Goal: Task Accomplishment & Management: Use online tool/utility

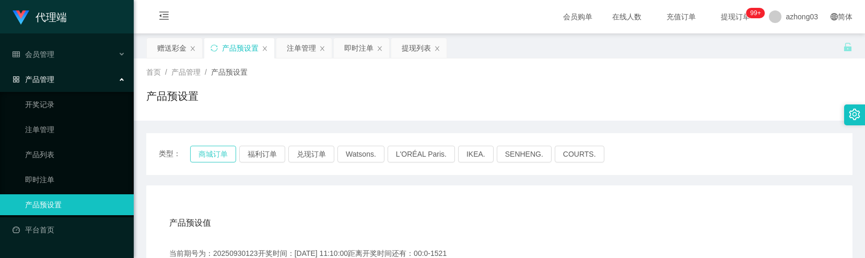
scroll to position [139, 0]
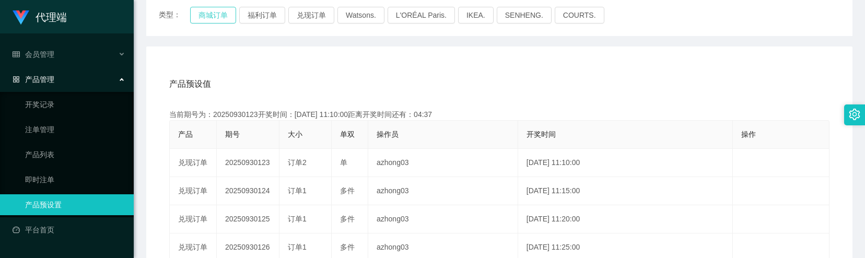
click at [209, 11] on button "商城订单" at bounding box center [213, 15] width 46 height 17
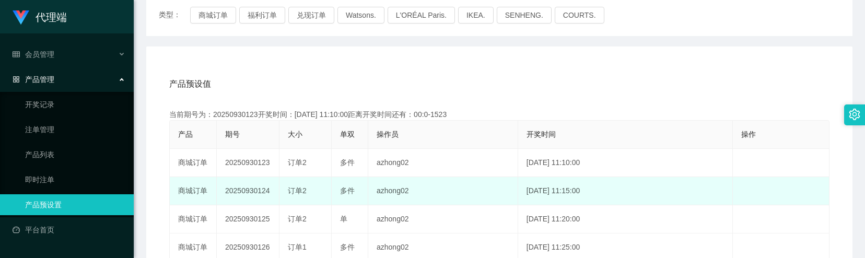
click at [242, 186] on td "20250930124" at bounding box center [248, 191] width 63 height 28
copy td "20250930124"
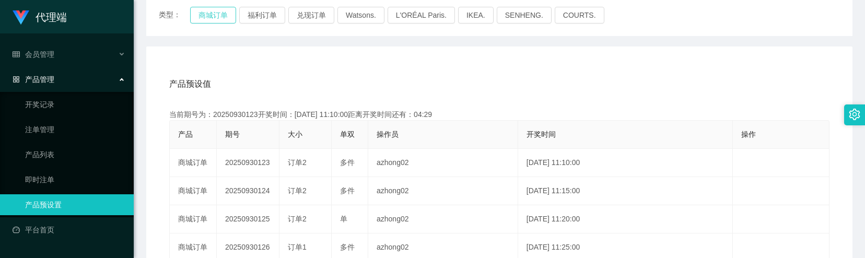
click at [214, 21] on button "商城订单" at bounding box center [213, 15] width 46 height 17
click at [214, 18] on button "商城订单" at bounding box center [213, 15] width 46 height 17
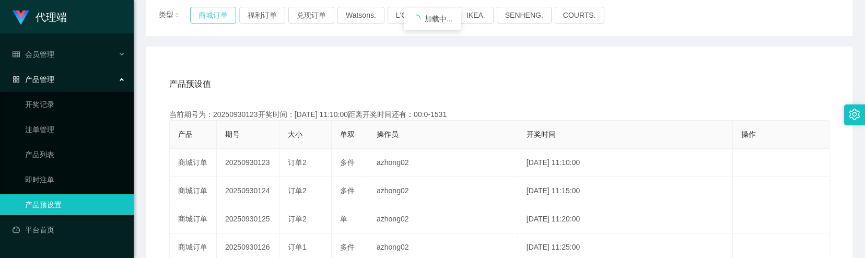
click at [214, 18] on button "商城订单" at bounding box center [213, 15] width 46 height 17
click at [310, 21] on button "兑现订单" at bounding box center [311, 15] width 46 height 17
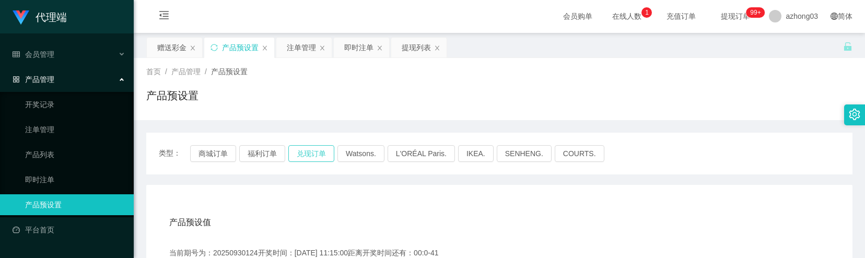
scroll to position [0, 0]
click at [180, 55] on div "赠送彩金" at bounding box center [171, 48] width 29 height 20
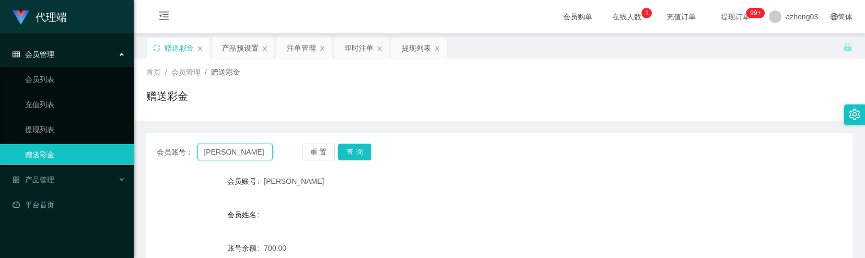
drag, startPoint x: 235, startPoint y: 145, endPoint x: 189, endPoint y: 144, distance: 46.0
click at [189, 144] on div "会员账号： [PERSON_NAME]" at bounding box center [215, 152] width 116 height 17
paste input "jiabao1122"
type input "jiabao1122"
click at [341, 151] on button "查 询" at bounding box center [354, 152] width 33 height 17
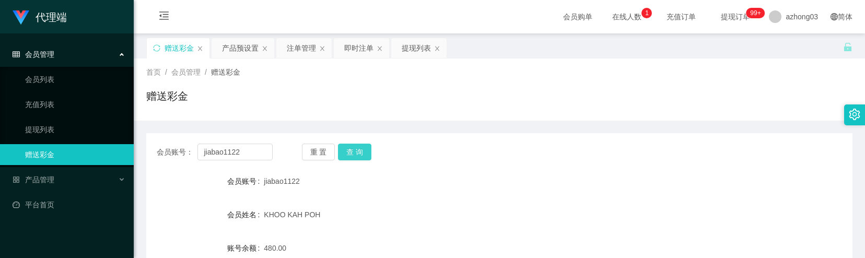
click at [352, 150] on button "查 询" at bounding box center [354, 152] width 33 height 17
click at [354, 150] on button "查 询" at bounding box center [354, 152] width 33 height 17
click at [354, 150] on div "重 置 查 询" at bounding box center [360, 152] width 116 height 17
drag, startPoint x: 354, startPoint y: 150, endPoint x: 362, endPoint y: 156, distance: 9.9
click at [362, 156] on button "查 询" at bounding box center [354, 152] width 33 height 17
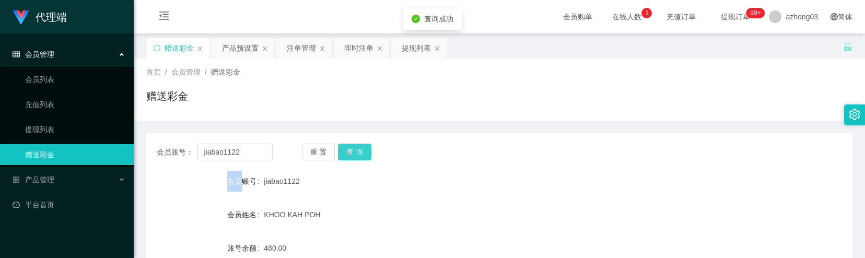
click at [362, 155] on button "查 询" at bounding box center [354, 152] width 33 height 17
click at [364, 155] on button "查 询" at bounding box center [360, 152] width 45 height 17
click at [364, 155] on div "重 置 查 询" at bounding box center [360, 152] width 116 height 17
click at [364, 155] on button "查 询" at bounding box center [354, 152] width 33 height 17
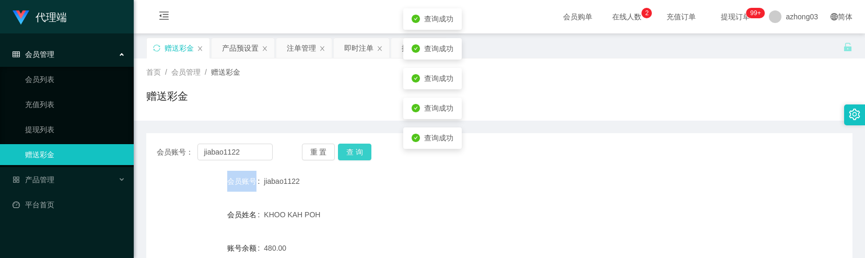
click at [364, 155] on button "查 询" at bounding box center [354, 152] width 33 height 17
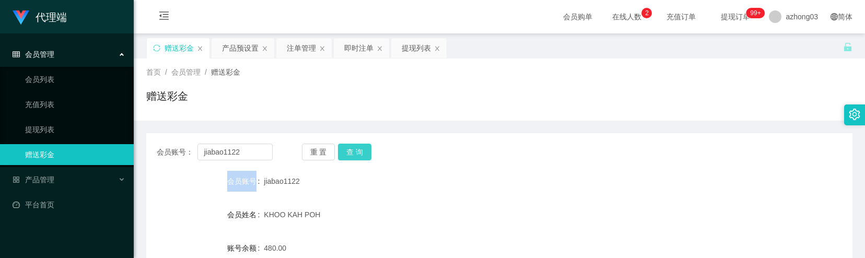
click at [364, 155] on button "查 询" at bounding box center [354, 152] width 33 height 17
